Goal: Entertainment & Leisure: Consume media (video, audio)

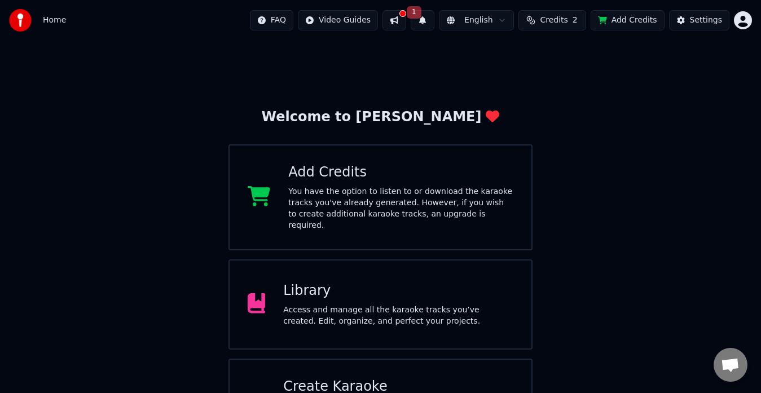
scroll to position [49, 0]
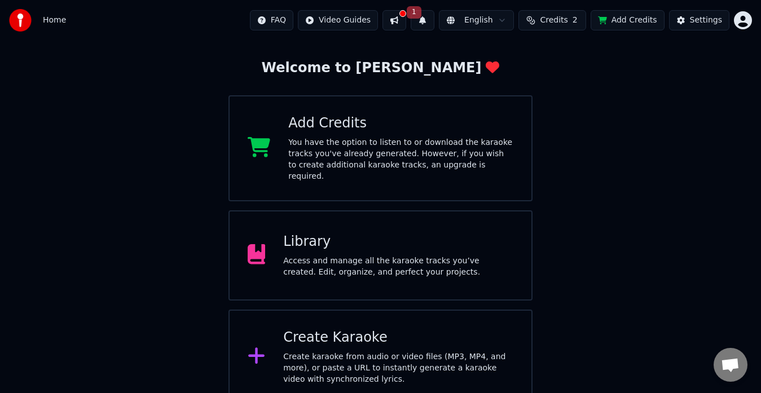
click at [314, 256] on div "Access and manage all the karaoke tracks you’ve created. Edit, organize, and pe…" at bounding box center [398, 267] width 230 height 23
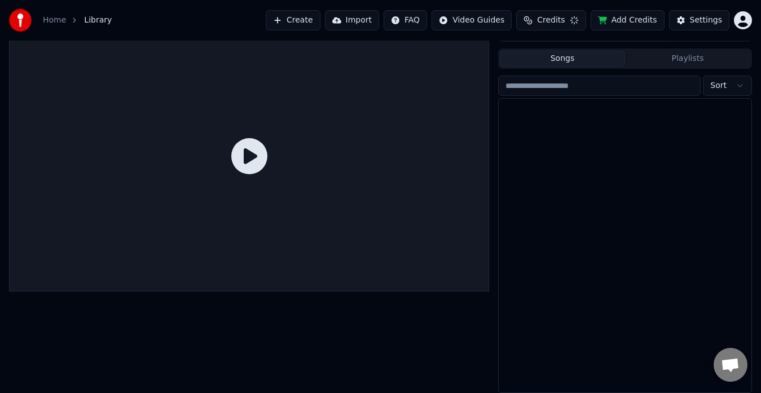
scroll to position [19, 0]
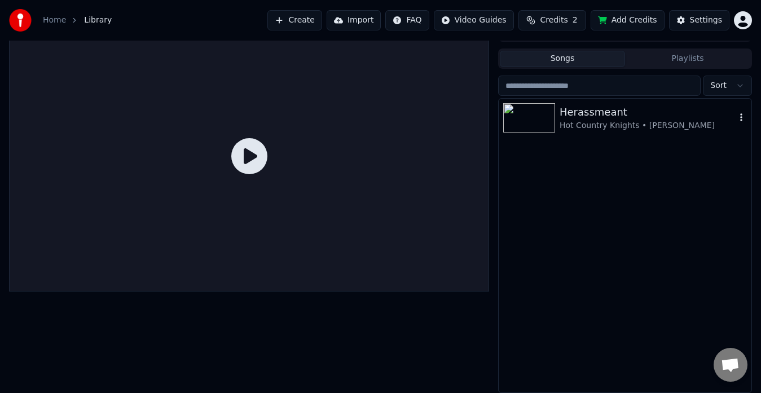
click at [630, 124] on div "Hot Country Knights • [PERSON_NAME]" at bounding box center [648, 125] width 176 height 11
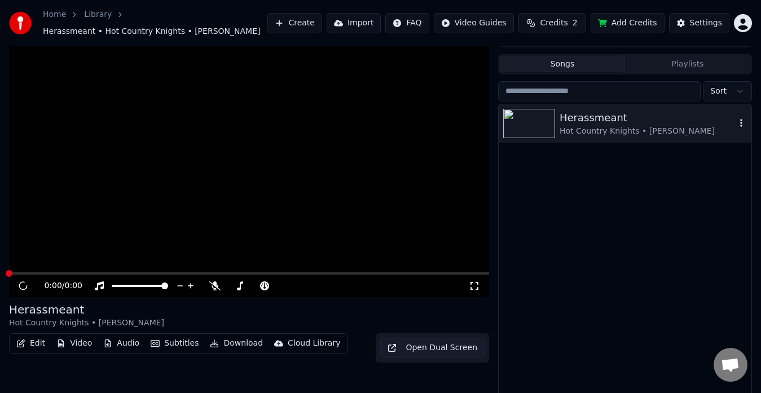
scroll to position [25, 0]
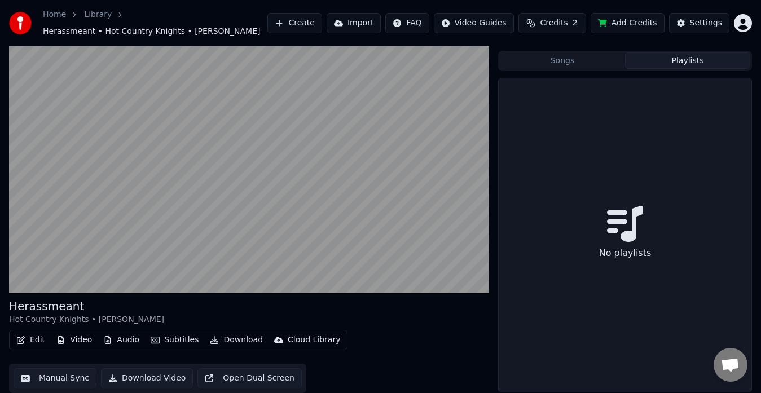
click at [669, 56] on button "Playlists" at bounding box center [687, 60] width 125 height 16
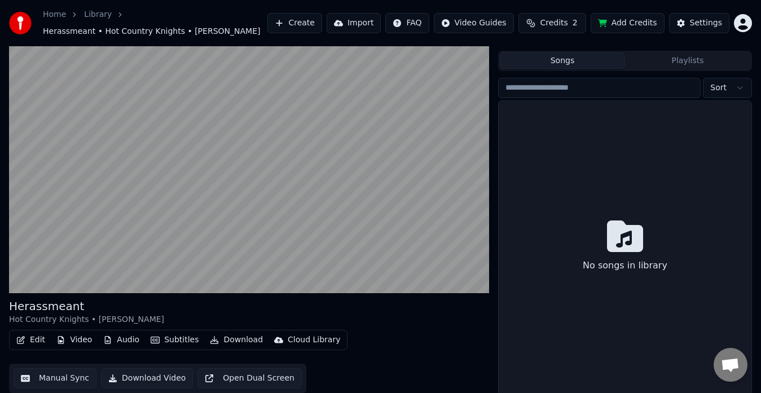
click at [569, 65] on button "Songs" at bounding box center [562, 60] width 125 height 16
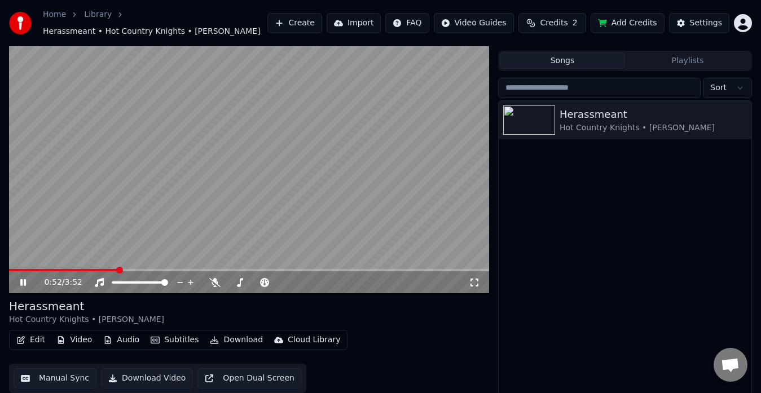
click at [27, 283] on icon at bounding box center [31, 282] width 26 height 9
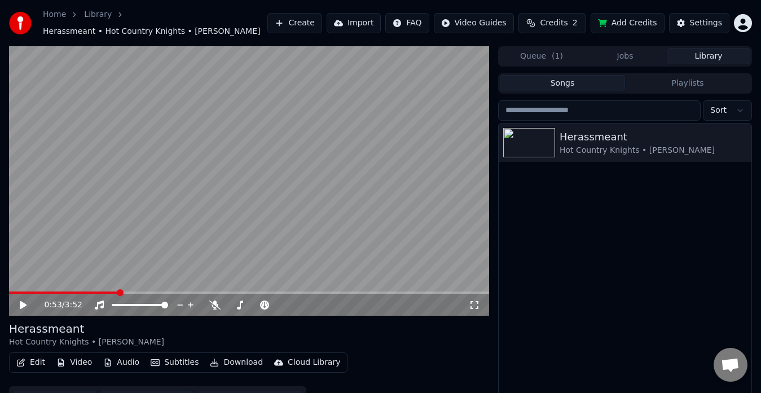
scroll to position [25, 0]
